Goal: Task Accomplishment & Management: Manage account settings

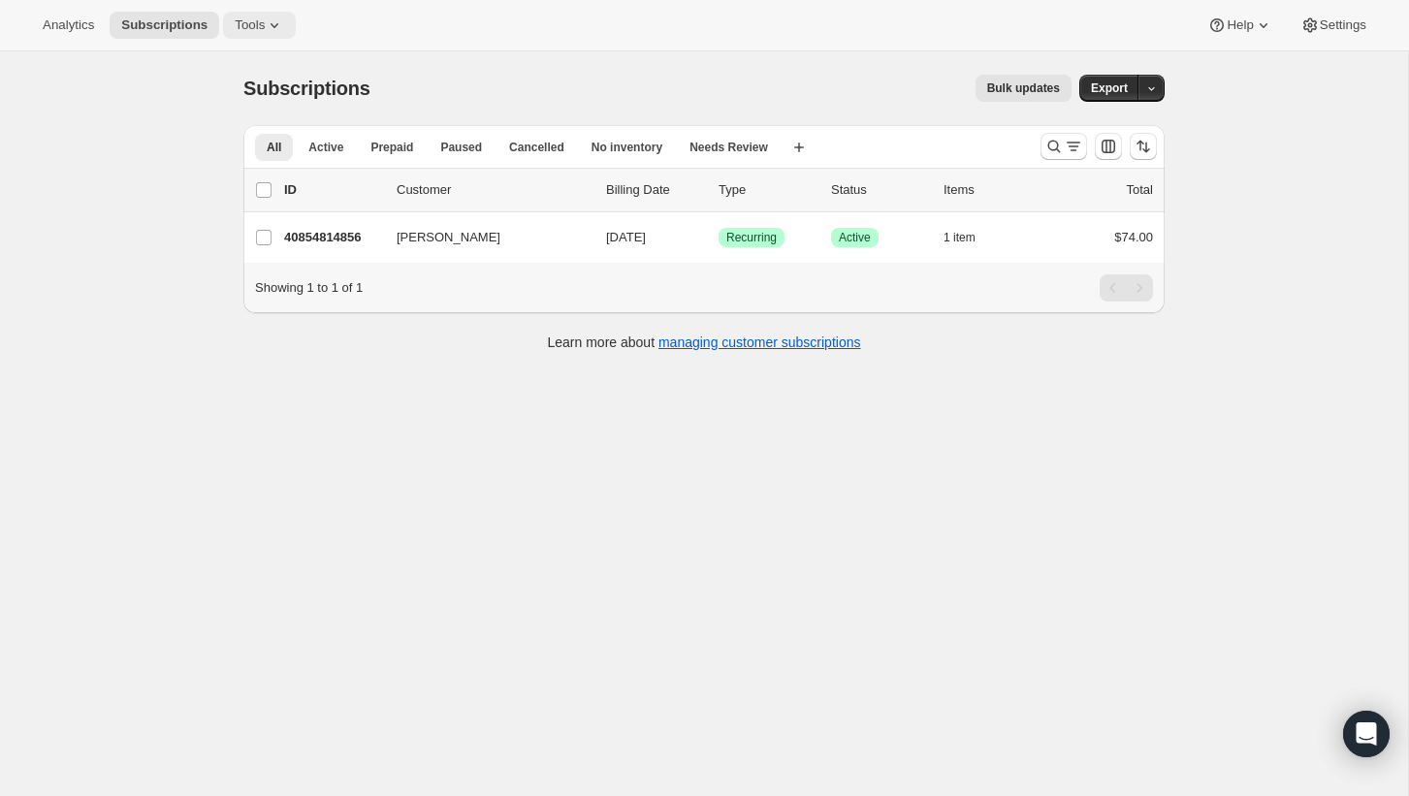
click at [266, 34] on button "Tools" at bounding box center [259, 25] width 73 height 27
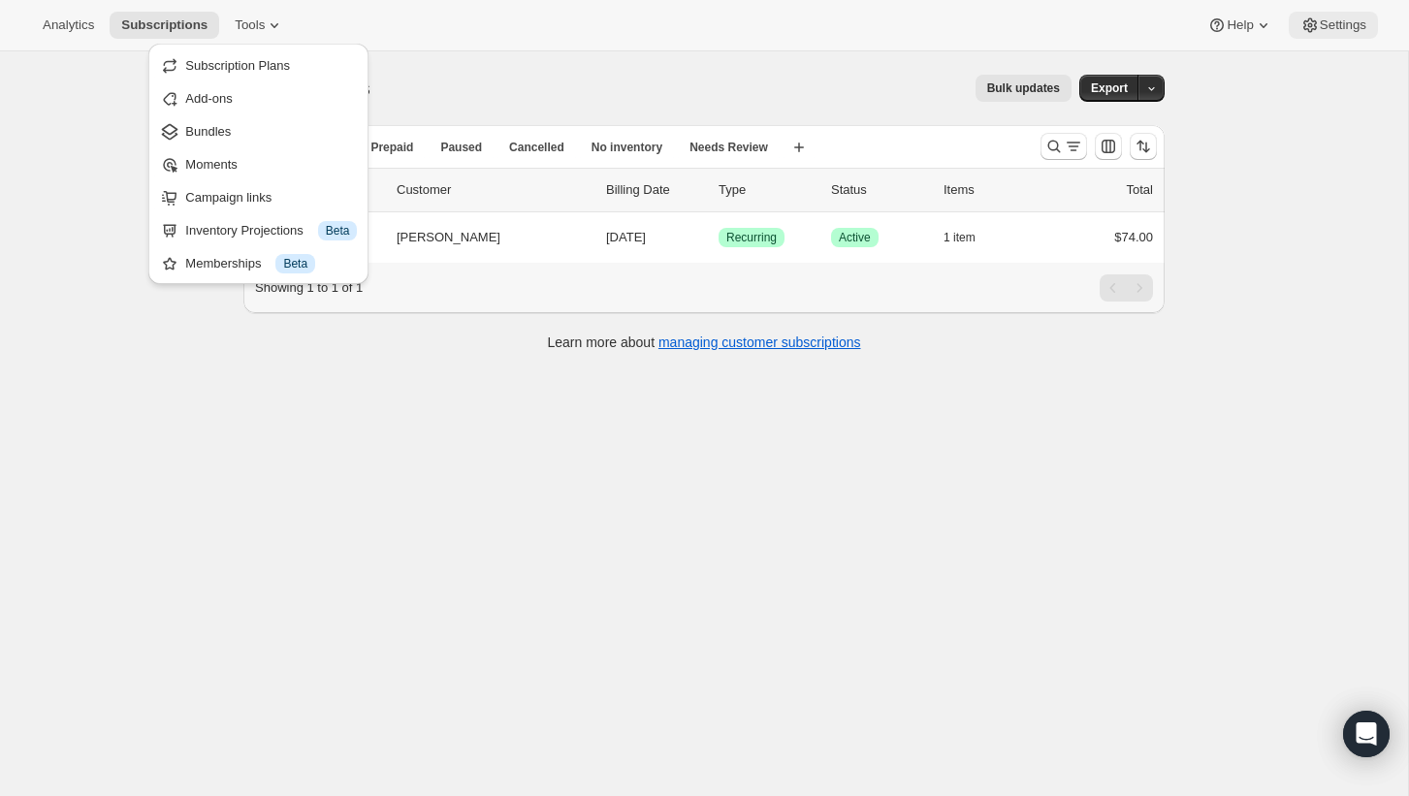
click at [1347, 38] on button "Settings" at bounding box center [1333, 25] width 89 height 27
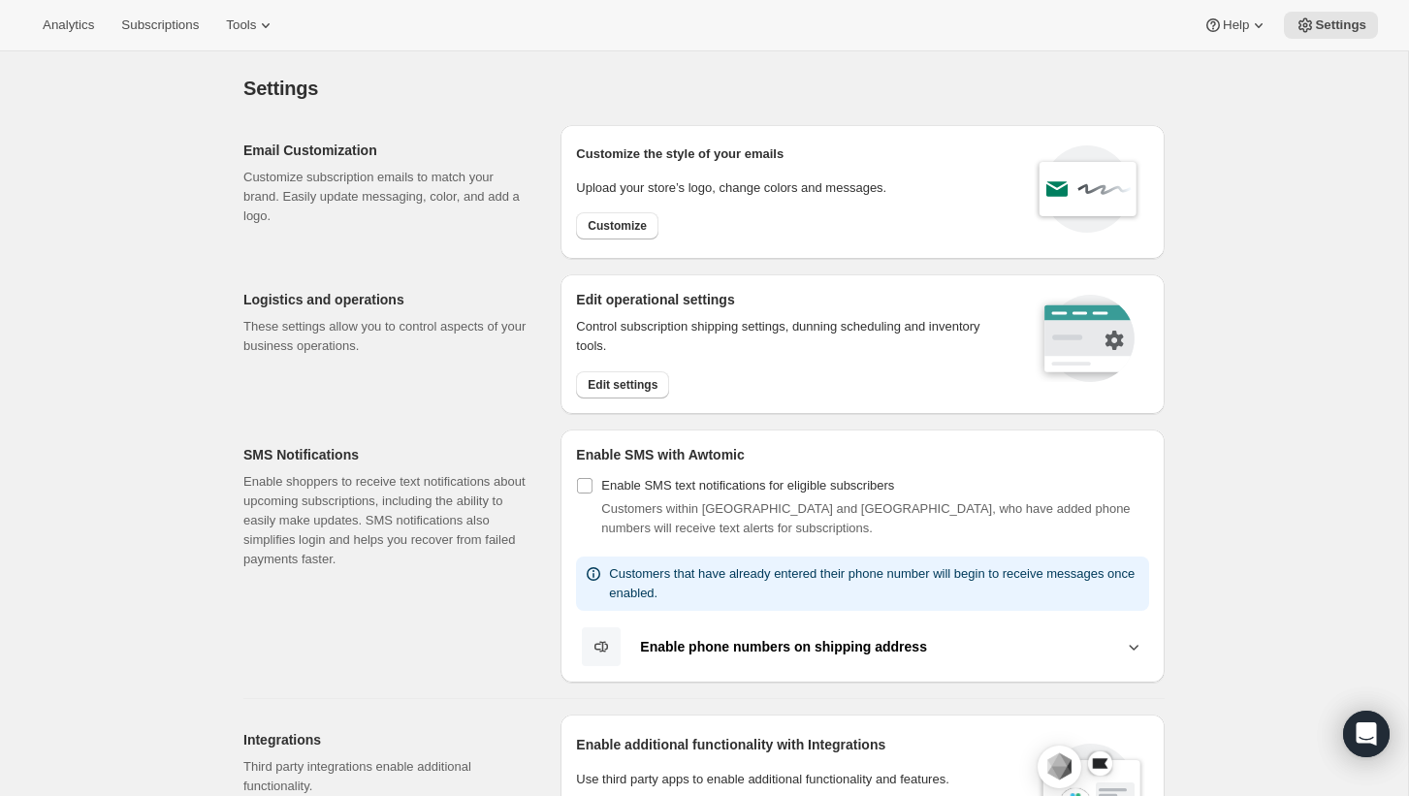
scroll to position [795, 0]
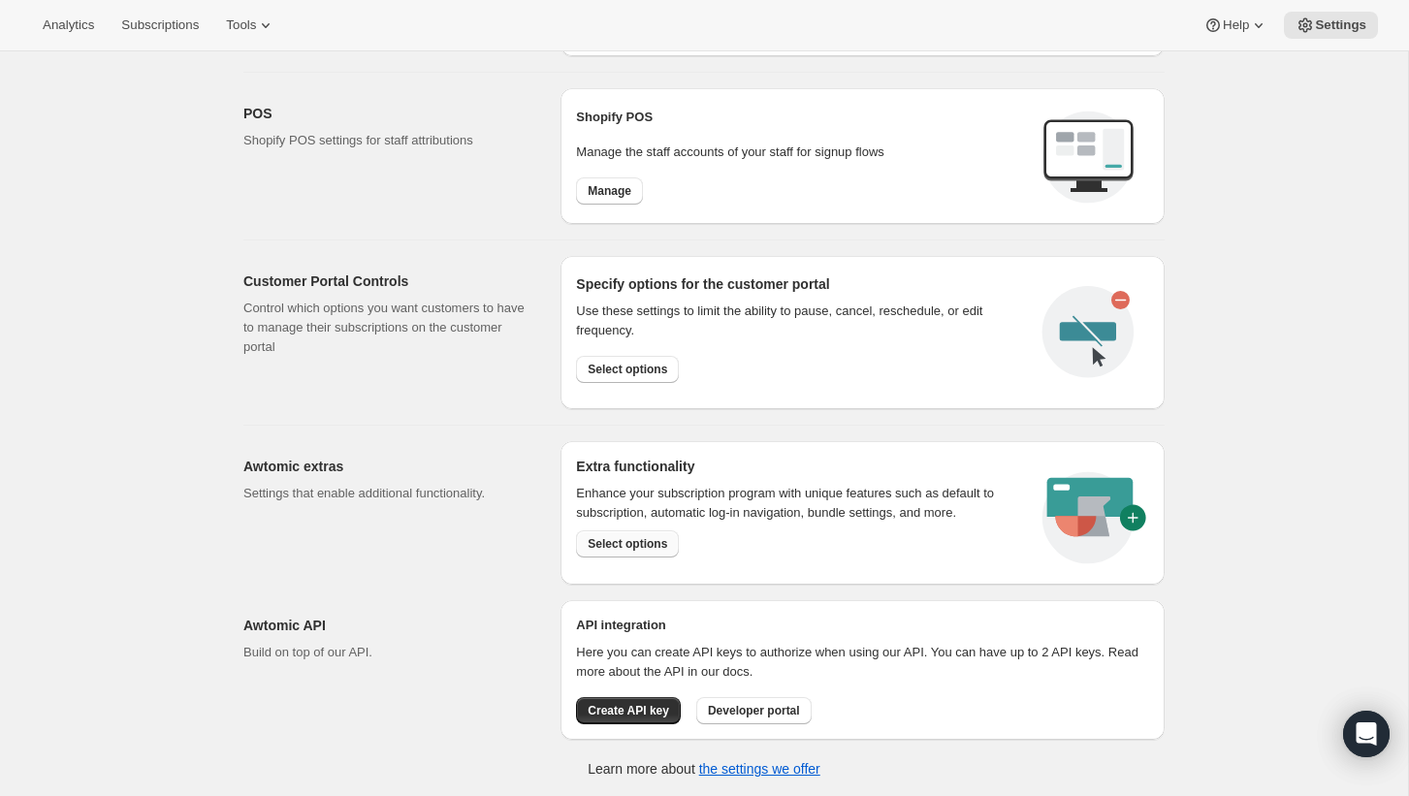
click at [612, 530] on button "Select options" at bounding box center [627, 543] width 103 height 27
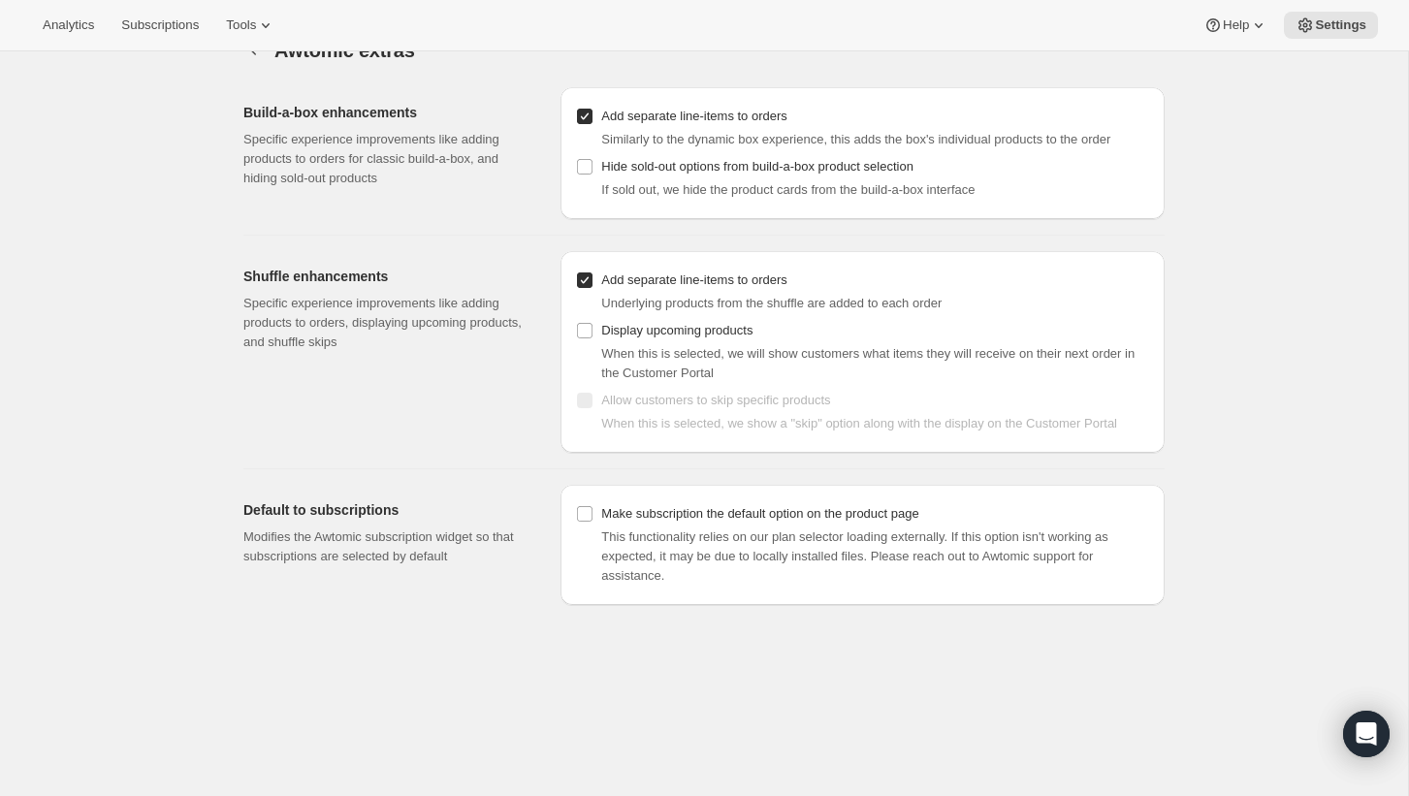
scroll to position [51, 0]
